Goal: Find specific page/section: Find specific page/section

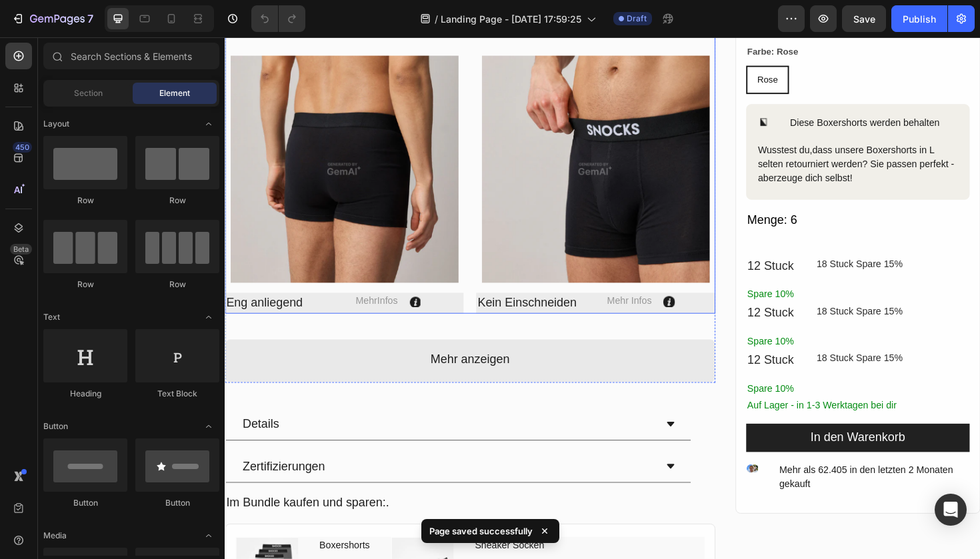
scroll to position [674, 0]
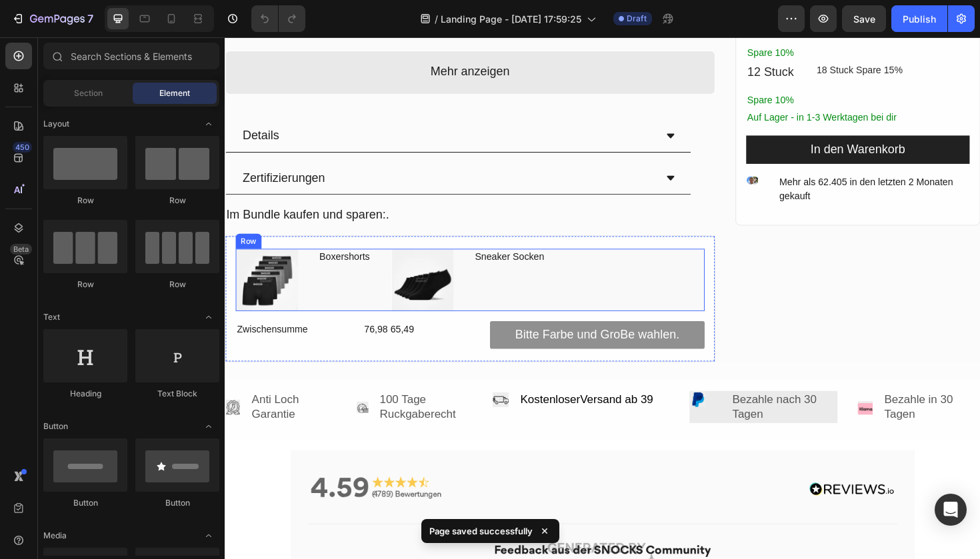
click at [527, 277] on div "Sneaker Socken Text Block" at bounding box center [526, 294] width 76 height 66
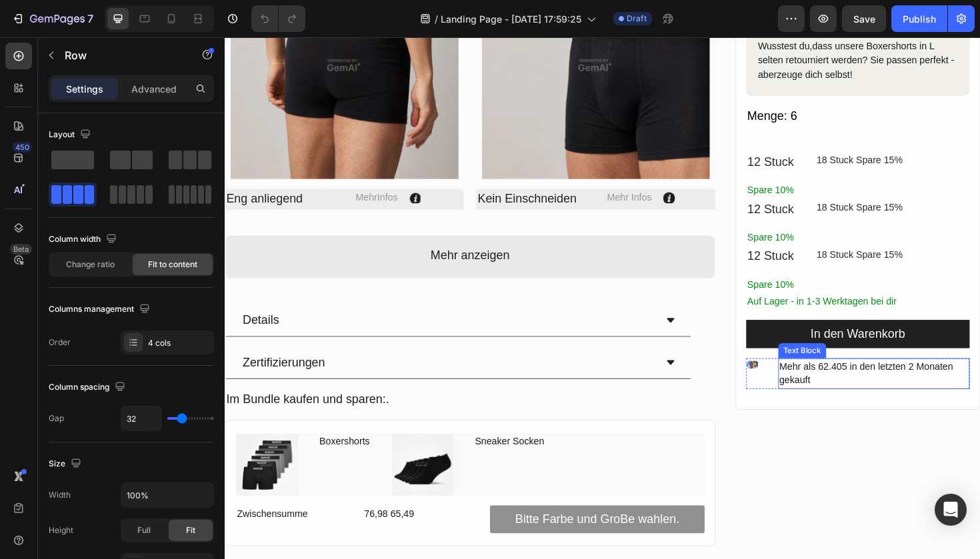
scroll to position [525, 0]
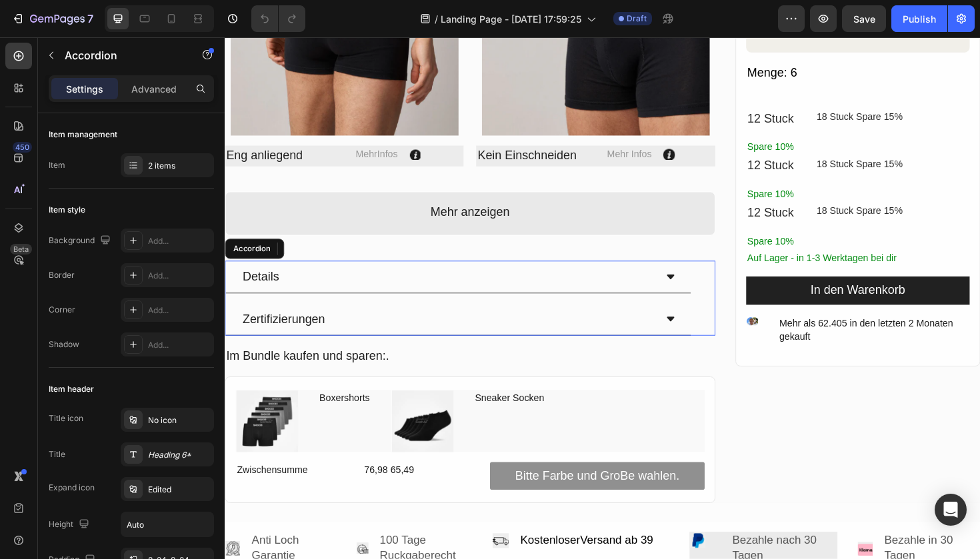
click at [423, 289] on div "Details" at bounding box center [460, 290] width 439 height 23
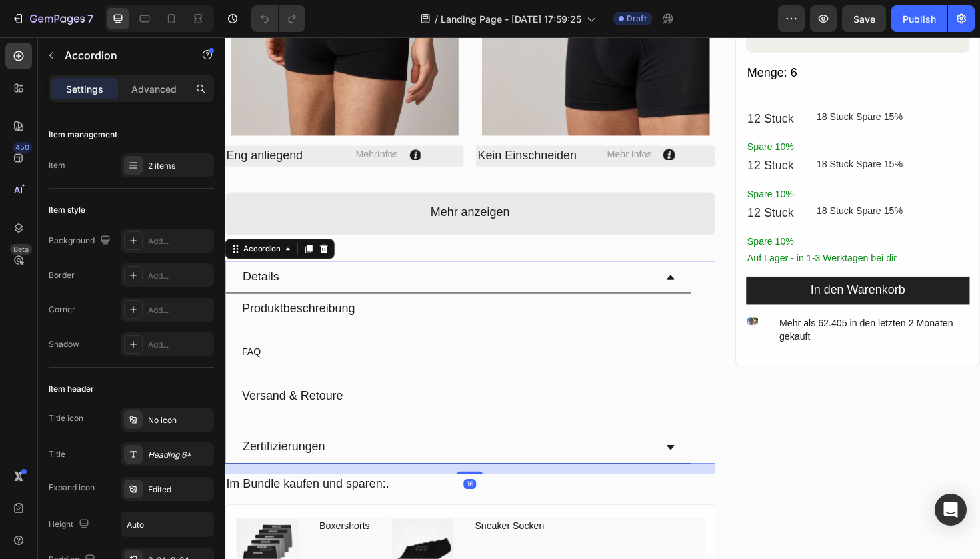
click at [423, 289] on div "Details" at bounding box center [460, 290] width 439 height 23
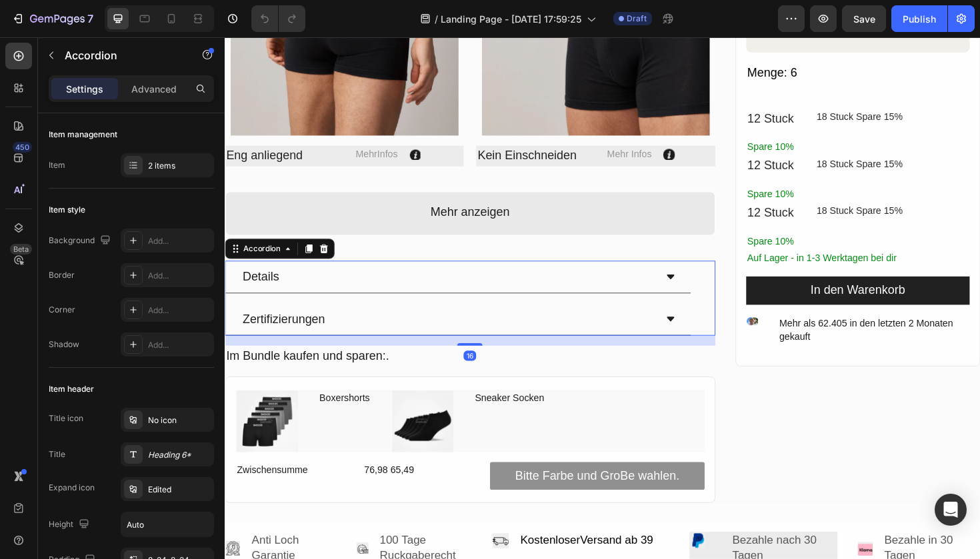
click at [419, 327] on div "Zertifizierungen" at bounding box center [460, 336] width 439 height 23
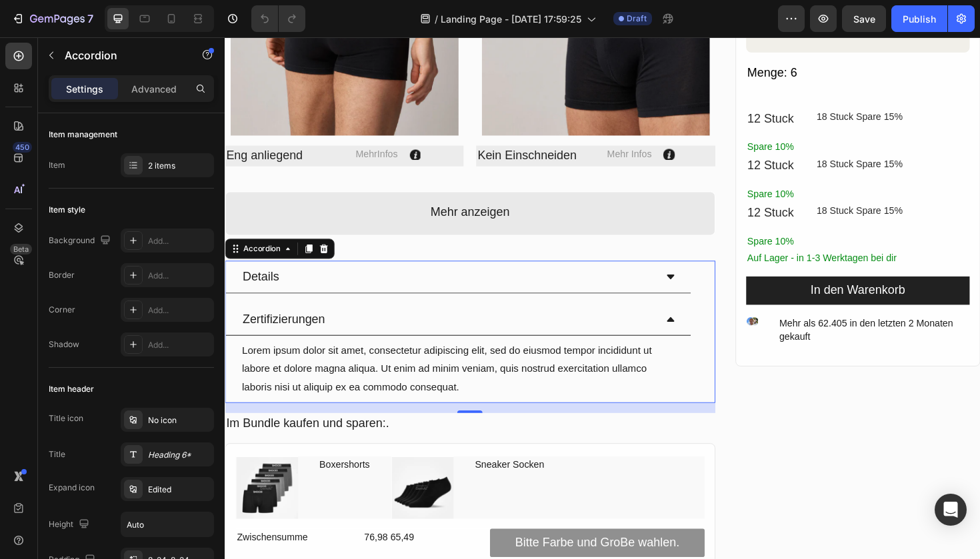
click at [419, 327] on div "Zertifizierungen" at bounding box center [460, 336] width 439 height 23
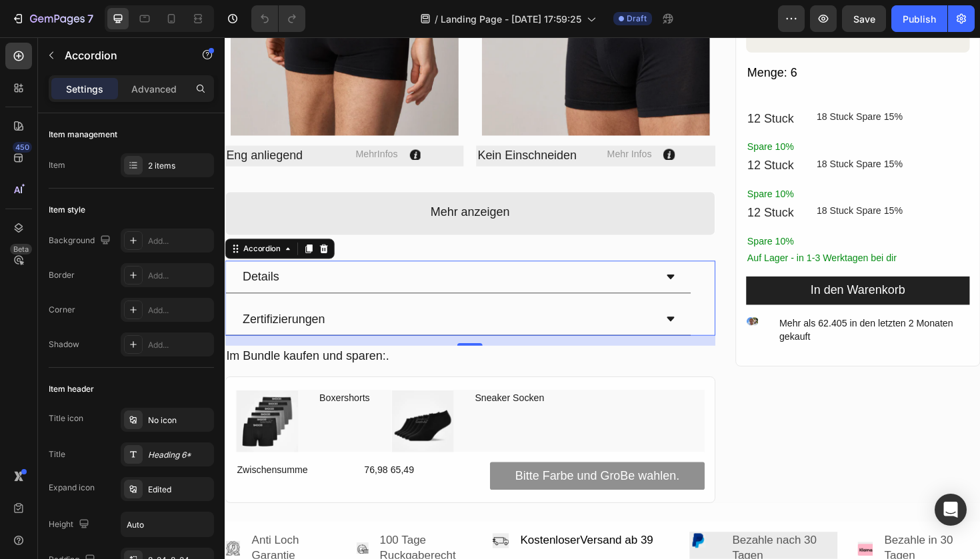
click at [419, 327] on div "Zertifizierungen" at bounding box center [460, 336] width 439 height 23
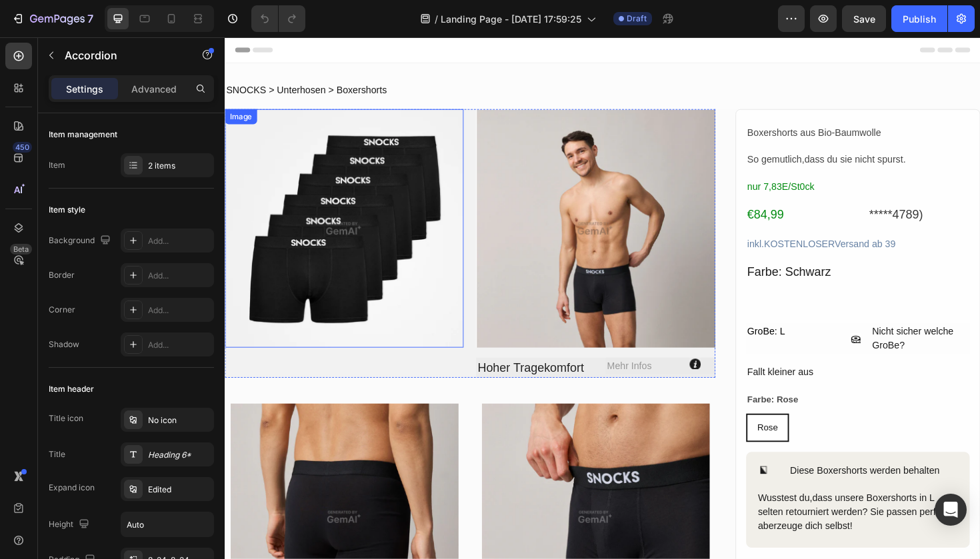
scroll to position [0, 0]
drag, startPoint x: 797, startPoint y: 51, endPoint x: 635, endPoint y: 173, distance: 202.4
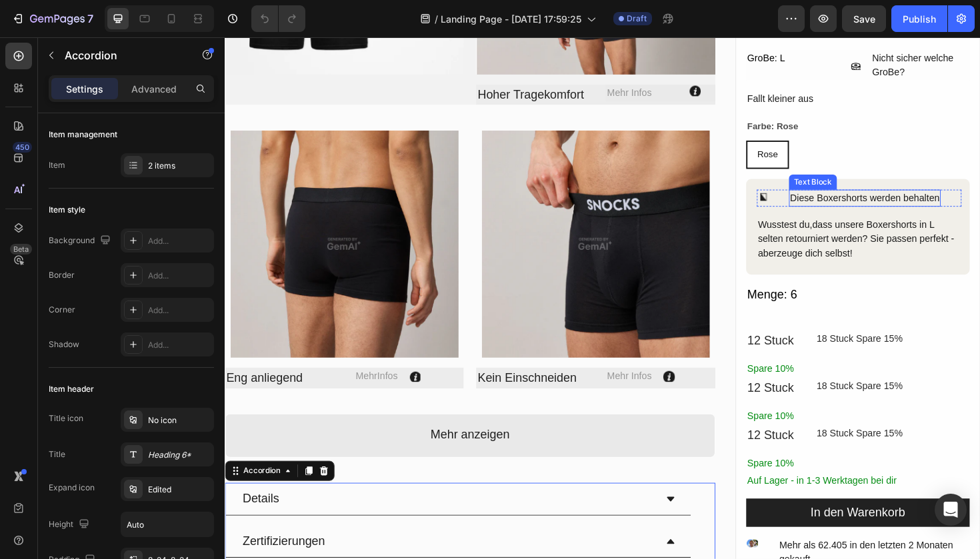
scroll to position [361, 0]
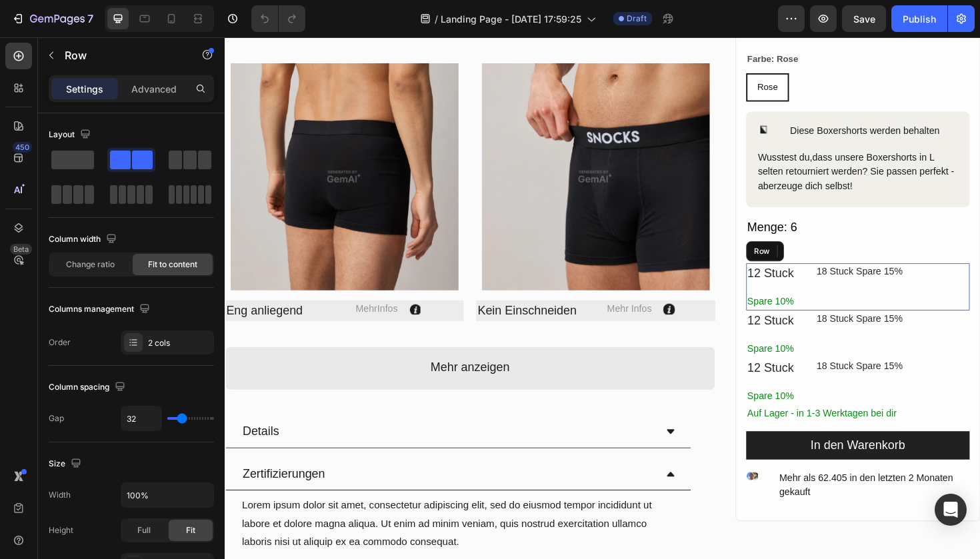
click at [861, 293] on div "18 Stuck Spare 15% Text Block" at bounding box center [897, 302] width 94 height 50
click at [864, 277] on div "18 Stuck Spare 15%" at bounding box center [897, 286] width 94 height 18
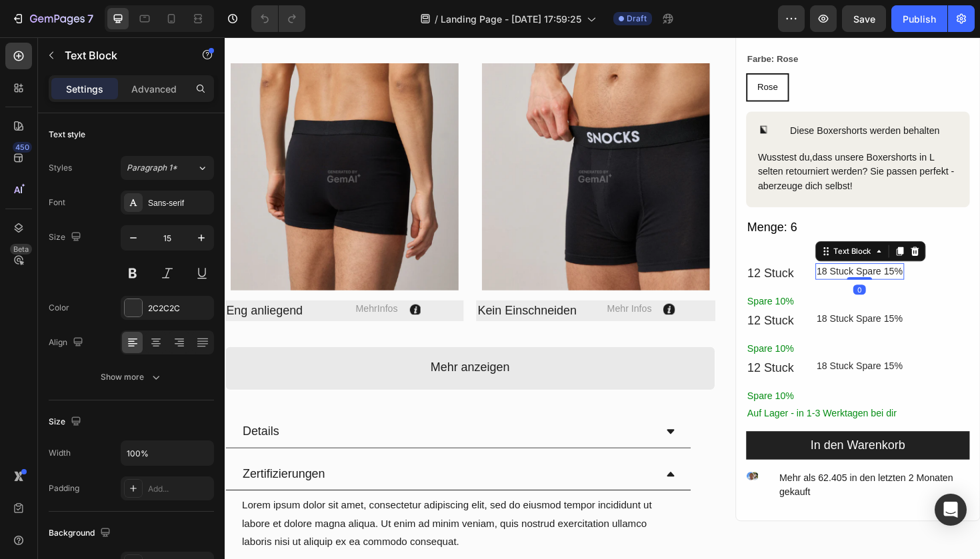
click at [864, 278] on p "18 Stuck Spare 15%" at bounding box center [896, 285] width 91 height 15
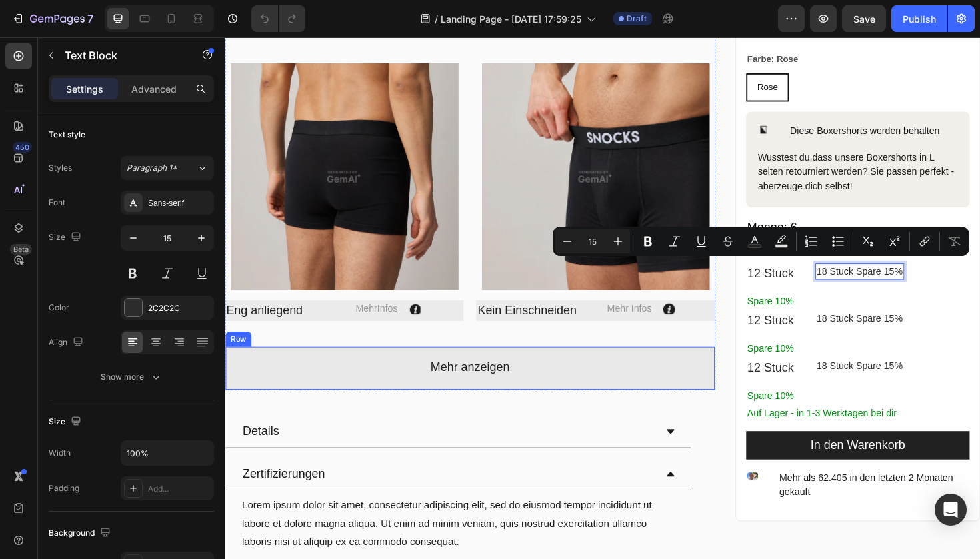
click at [576, 411] on div "Image Image Hoher Tragekomfort Text Block Mehr Infos Text Block Icon Row Row Ro…" at bounding box center [484, 259] width 519 height 1013
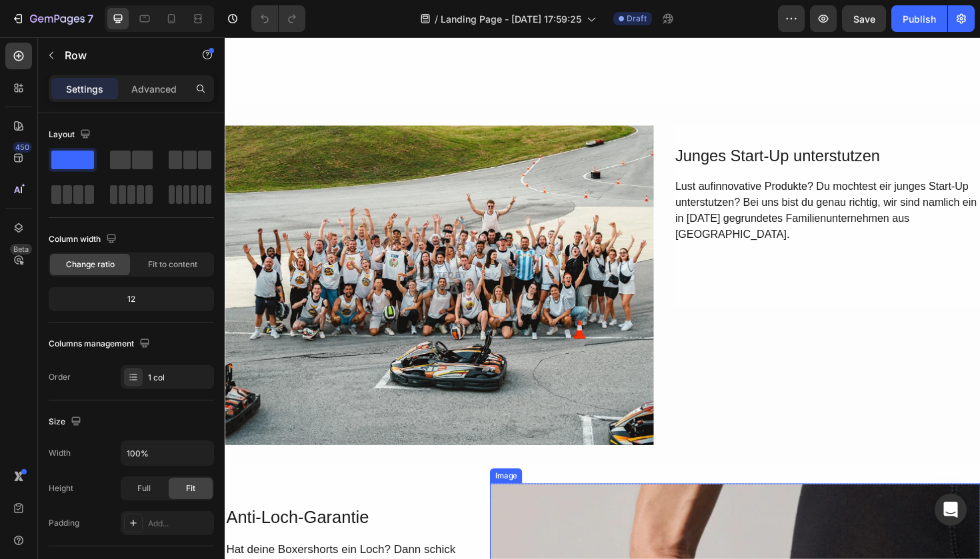
scroll to position [2831, 0]
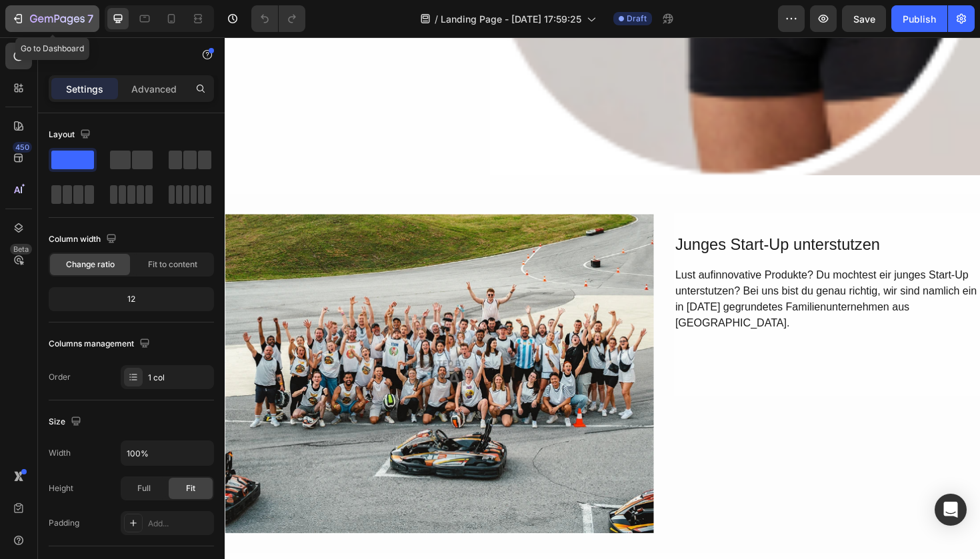
click at [23, 25] on div "7" at bounding box center [52, 19] width 82 height 16
